Goal: Information Seeking & Learning: Find specific fact

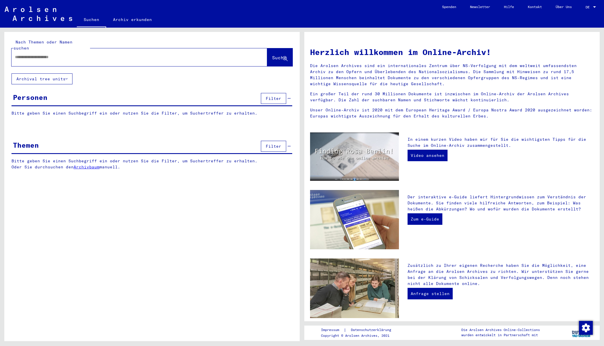
click at [100, 55] on div at bounding box center [131, 57] width 238 height 13
click at [102, 54] on input "text" at bounding box center [132, 57] width 235 height 6
type input "*"
type input "*****"
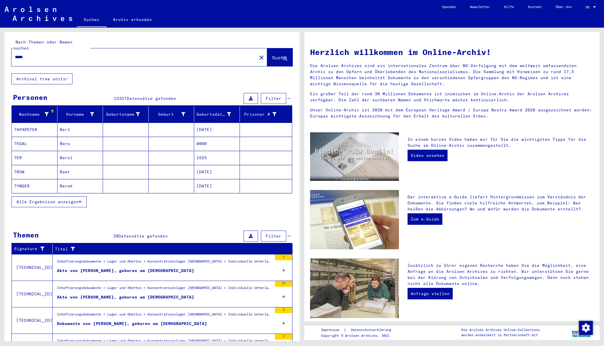
click at [45, 112] on icon at bounding box center [47, 114] width 4 height 4
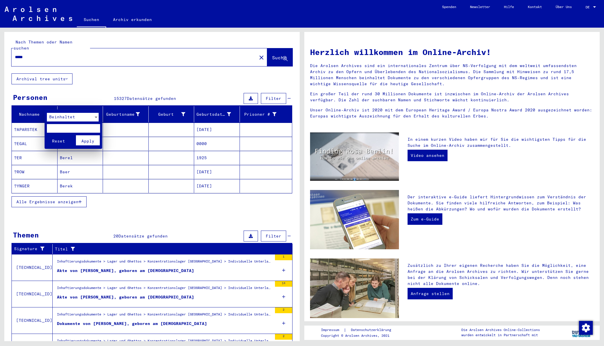
click at [60, 131] on input "text" at bounding box center [73, 128] width 53 height 9
type input "*"
type input "*****"
click at [47, 135] on button "Reset" at bounding box center [59, 140] width 24 height 10
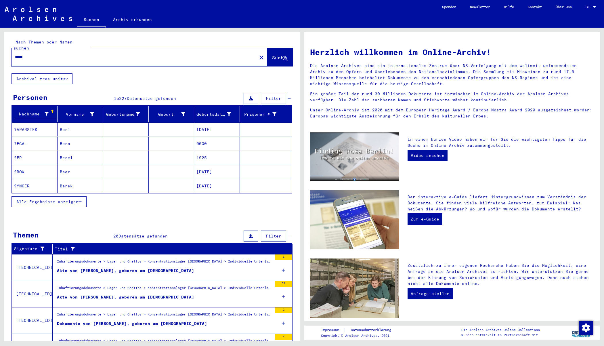
click at [48, 110] on div "Nachname" at bounding box center [35, 114] width 43 height 9
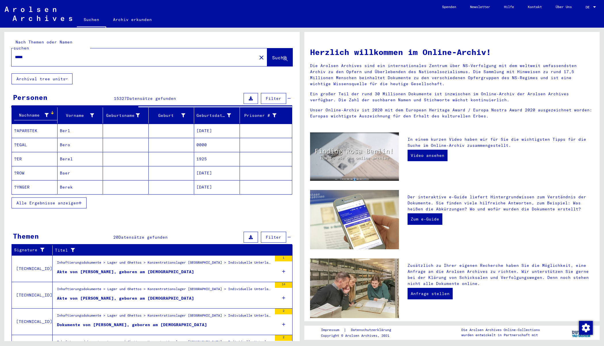
click at [68, 200] on span "Alle Ergebnisse anzeigen" at bounding box center [47, 202] width 62 height 5
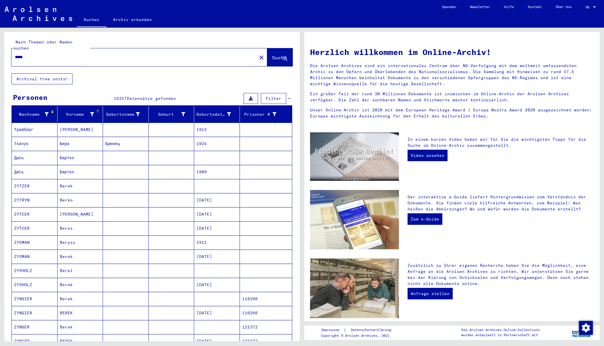
click at [92, 112] on icon at bounding box center [92, 114] width 4 height 4
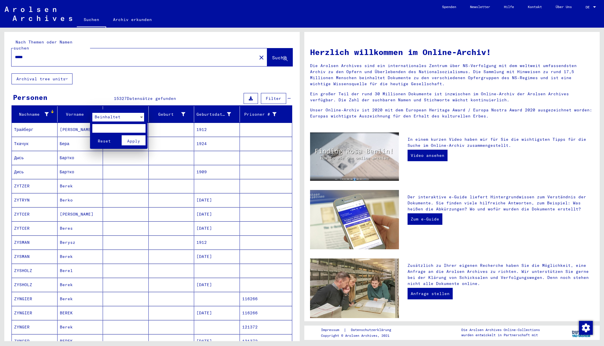
click at [127, 130] on input "text" at bounding box center [118, 128] width 53 height 9
type input "*******"
click at [138, 142] on span "Apply" at bounding box center [133, 140] width 13 height 5
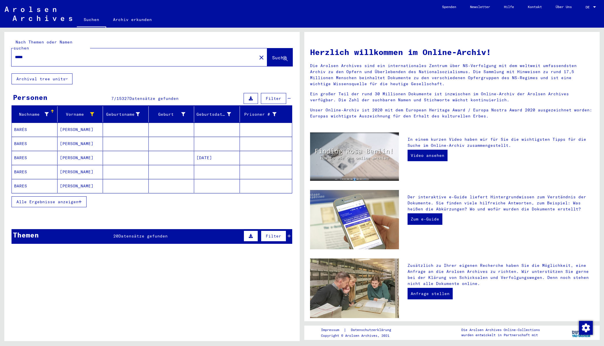
click at [102, 151] on mat-cell "[PERSON_NAME]" at bounding box center [81, 158] width 46 height 14
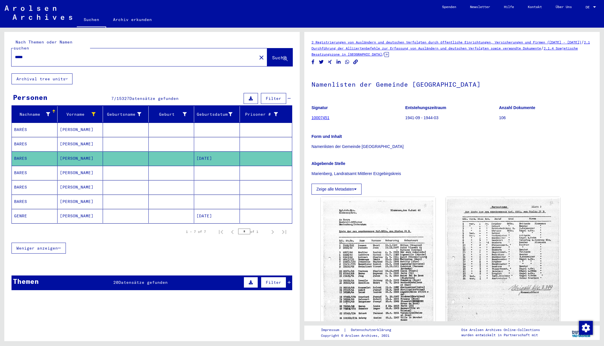
click at [182, 123] on mat-cell at bounding box center [172, 130] width 46 height 14
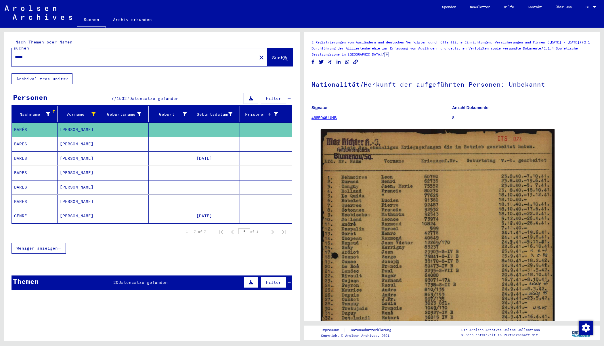
click at [167, 153] on mat-cell at bounding box center [172, 158] width 46 height 14
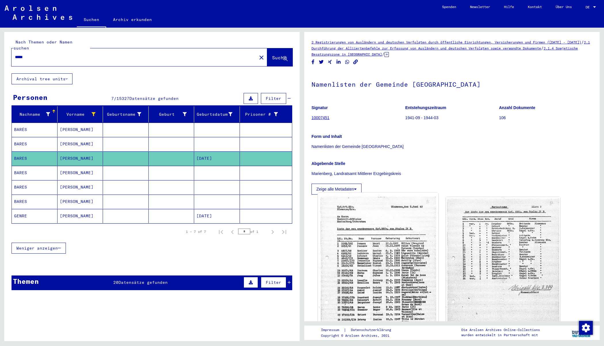
click at [411, 257] on img at bounding box center [378, 279] width 120 height 172
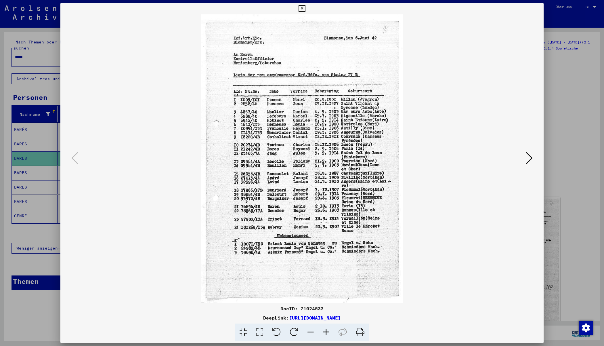
click at [40, 145] on div at bounding box center [302, 173] width 604 height 346
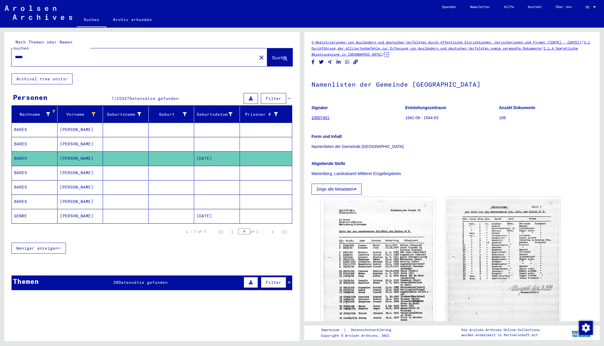
click at [47, 124] on mat-cell "BARÉS" at bounding box center [35, 130] width 46 height 14
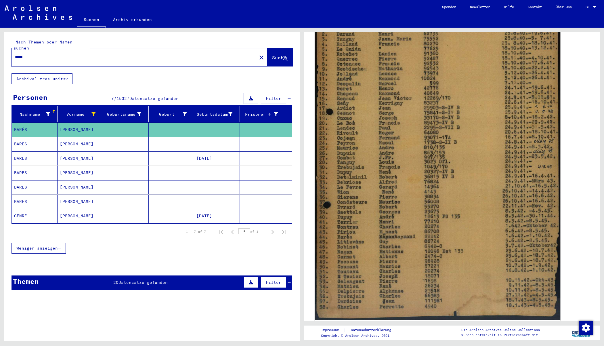
scroll to position [145, 0]
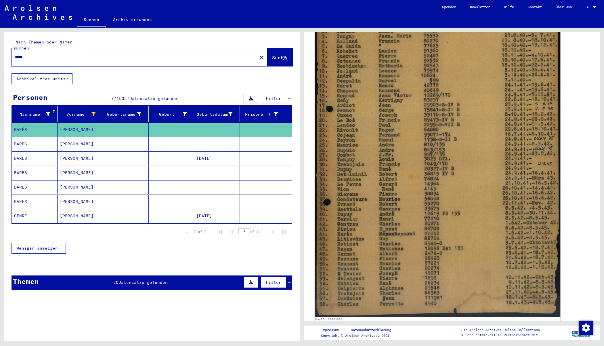
click at [365, 234] on img at bounding box center [438, 146] width 246 height 341
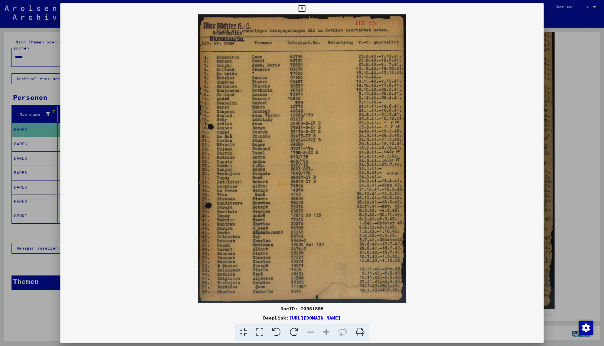
click at [29, 137] on div at bounding box center [302, 173] width 604 height 346
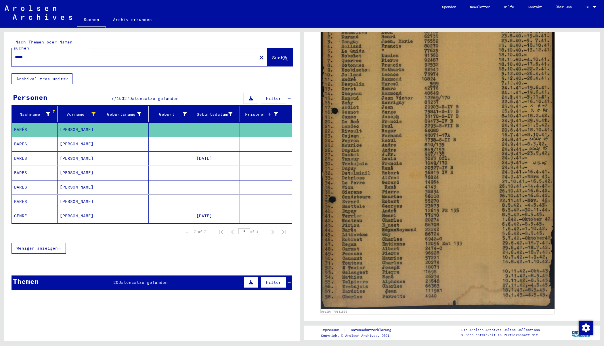
click at [80, 152] on mat-cell "[PERSON_NAME]" at bounding box center [81, 158] width 46 height 14
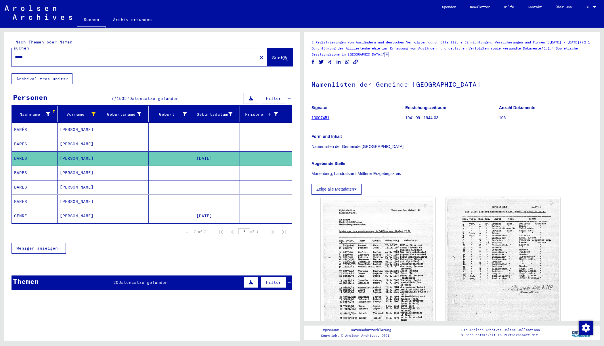
click at [117, 139] on mat-cell at bounding box center [126, 144] width 46 height 14
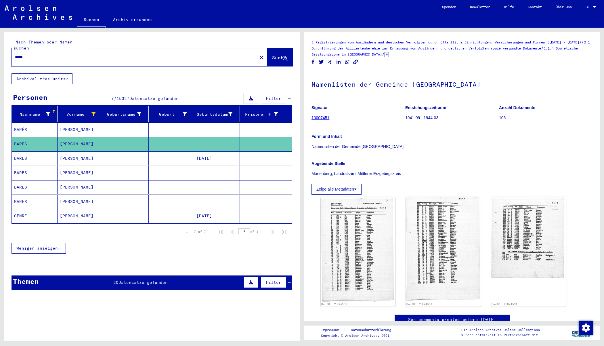
click at [108, 123] on mat-cell at bounding box center [126, 130] width 46 height 14
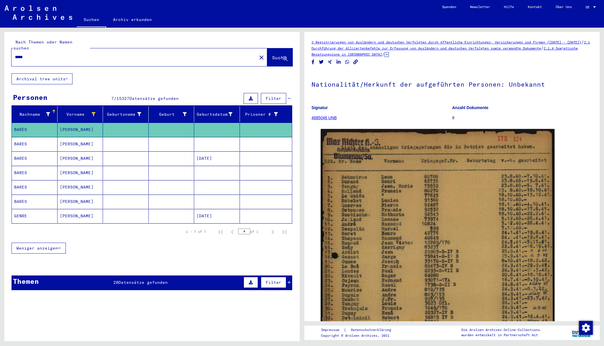
click at [392, 102] on figure "Signatur 4685046 UNB" at bounding box center [382, 114] width 140 height 26
drag, startPoint x: 545, startPoint y: 86, endPoint x: 312, endPoint y: 83, distance: 233.9
click at [312, 83] on h1 "Nationalität/Herkunft der aufgeführten Personen: Unbekannt" at bounding box center [452, 83] width 281 height 25
click at [387, 92] on h1 "Nationalität/Herkunft der aufgeführten Personen: Unbekannt" at bounding box center [452, 83] width 281 height 25
drag, startPoint x: 538, startPoint y: 86, endPoint x: 312, endPoint y: 82, distance: 226.4
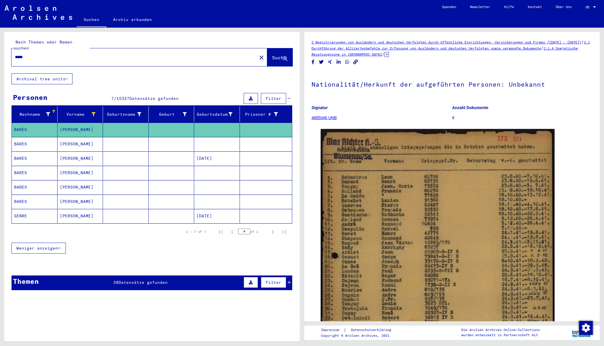
click at [312, 82] on h1 "Nationalität/Herkunft der aufgeführten Personen: Unbekannt" at bounding box center [452, 83] width 281 height 25
copy h1 "Nationalität/Herkunft der aufgeführten Personen: Unbekannt"
click at [80, 137] on mat-cell "[PERSON_NAME]" at bounding box center [81, 144] width 46 height 14
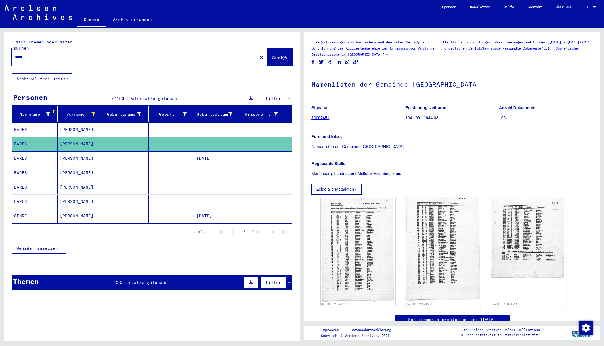
drag, startPoint x: 447, startPoint y: 85, endPoint x: 309, endPoint y: 82, distance: 138.1
click at [309, 82] on yv-its-full-details "2 Registrierungen von Ausländern und deutschen Verfolgten durch öffentliche Ein…" at bounding box center [451, 187] width 295 height 297
copy h1 "Namenlisten der Gemeinde [GEOGRAPHIC_DATA]"
click at [359, 233] on img at bounding box center [358, 249] width 79 height 110
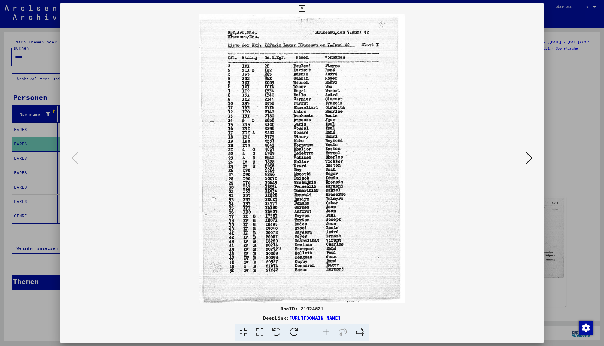
click at [556, 70] on div at bounding box center [302, 173] width 604 height 346
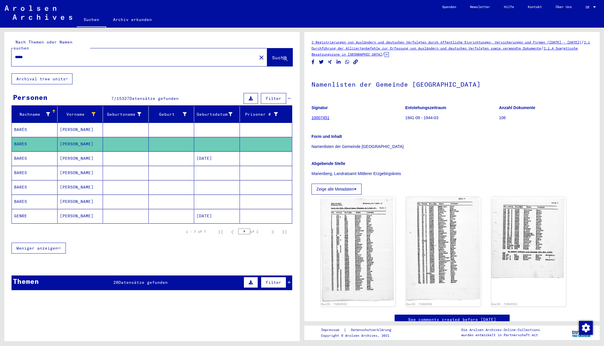
click at [85, 166] on mat-cell "[PERSON_NAME]" at bounding box center [81, 173] width 46 height 14
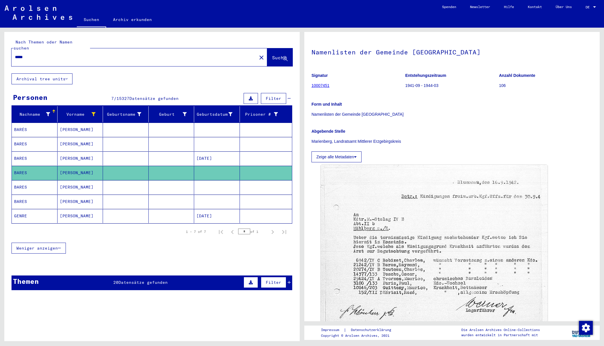
scroll to position [30, 0]
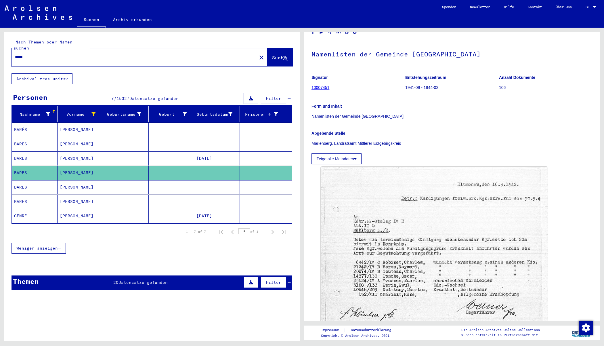
click at [83, 180] on mat-cell "[PERSON_NAME]" at bounding box center [81, 187] width 46 height 14
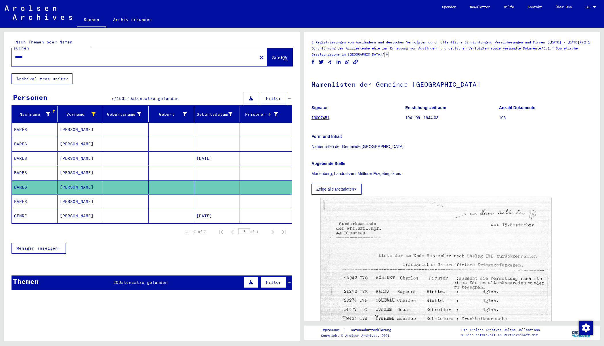
click at [70, 194] on mat-cell "[PERSON_NAME]" at bounding box center [81, 201] width 46 height 14
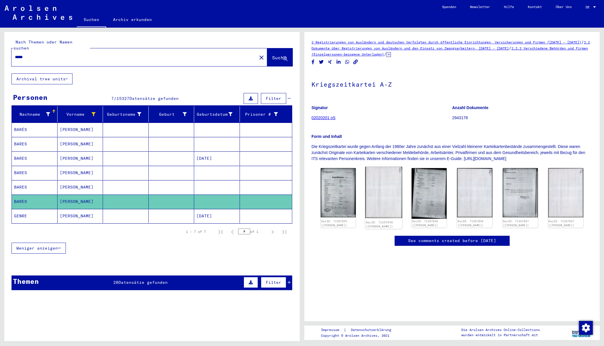
scroll to position [87, 0]
